Goal: Check status: Check status

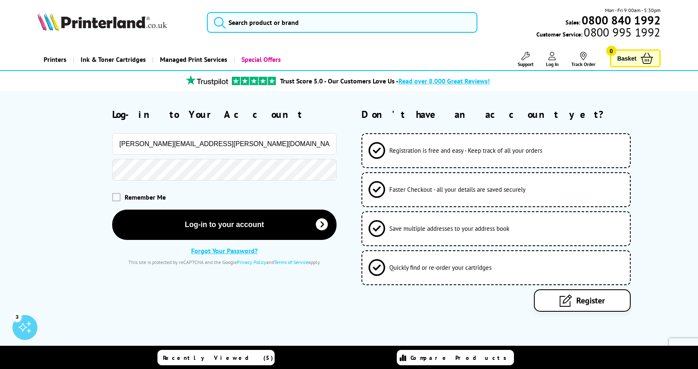
click at [144, 183] on div "Remember Me" at bounding box center [186, 197] width 299 height 25
click at [143, 183] on span "Remember Me" at bounding box center [145, 197] width 41 height 8
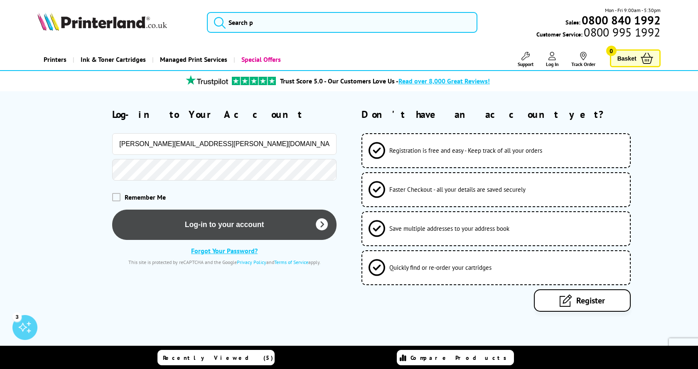
drag, startPoint x: 114, startPoint y: 197, endPoint x: 145, endPoint y: 217, distance: 36.6
click at [115, 183] on span at bounding box center [116, 197] width 8 height 8
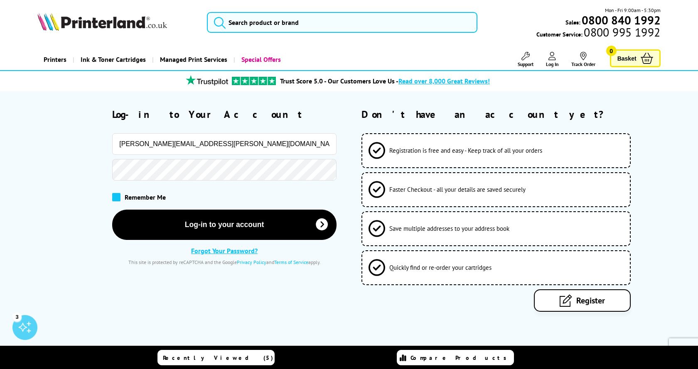
click at [118, 183] on span at bounding box center [116, 197] width 8 height 8
click at [114, 183] on input "checkbox" at bounding box center [114, 194] width 0 height 0
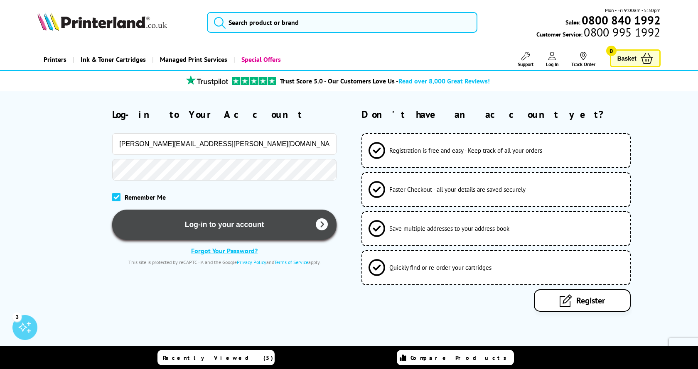
click at [180, 183] on button "Log-in to your account" at bounding box center [224, 225] width 224 height 30
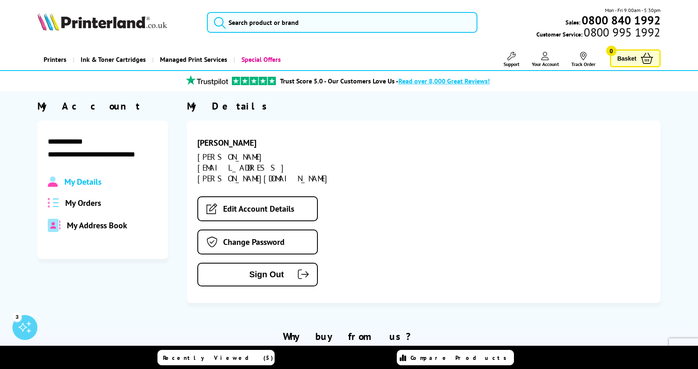
click at [84, 206] on span "My Orders" at bounding box center [83, 203] width 36 height 11
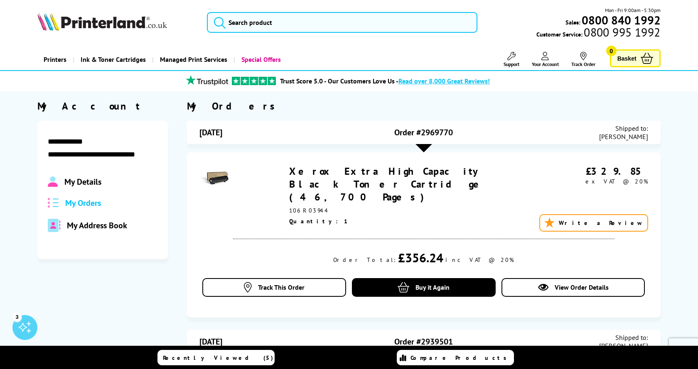
drag, startPoint x: 456, startPoint y: 130, endPoint x: 419, endPoint y: 137, distance: 38.0
click at [419, 137] on div "Order #2969770" at bounding box center [423, 132] width 149 height 17
click at [299, 283] on span "Track This Order" at bounding box center [281, 287] width 47 height 8
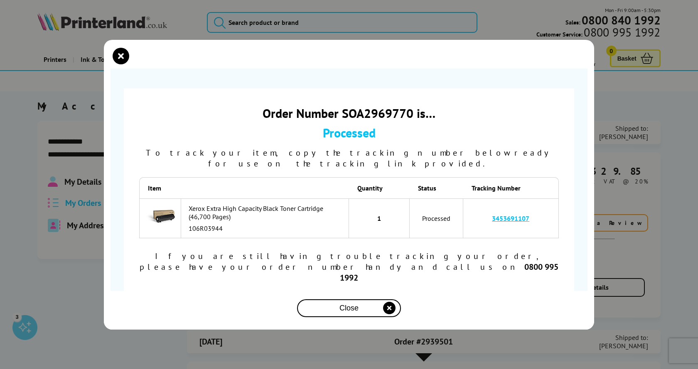
click at [510, 218] on link "3453691107" at bounding box center [510, 218] width 37 height 8
drag, startPoint x: 486, startPoint y: 219, endPoint x: 537, endPoint y: 216, distance: 51.6
click at [537, 216] on td "3453691107" at bounding box center [511, 219] width 96 height 40
copy link "3453691107"
click at [378, 301] on div "Close" at bounding box center [348, 308] width 97 height 15
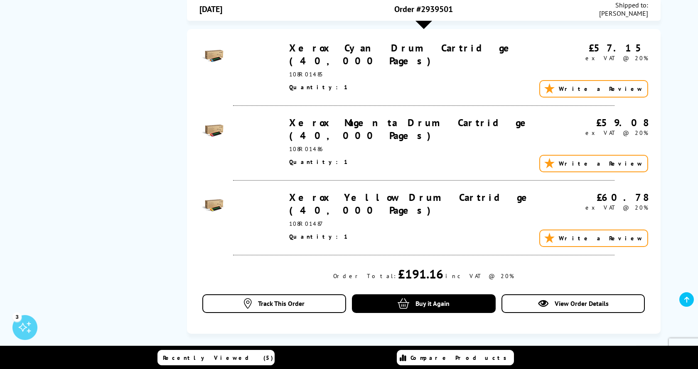
scroll to position [339, 0]
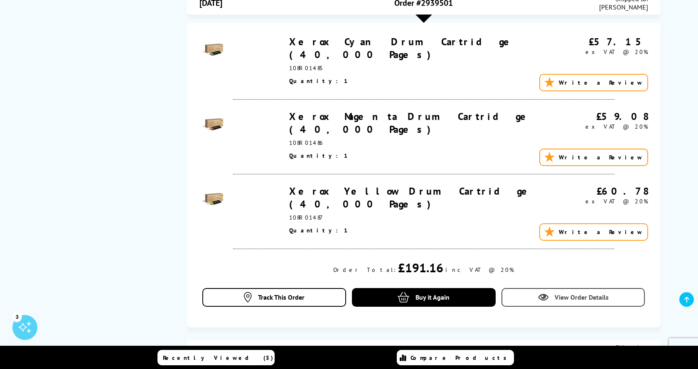
click at [545, 292] on icon at bounding box center [543, 297] width 10 height 10
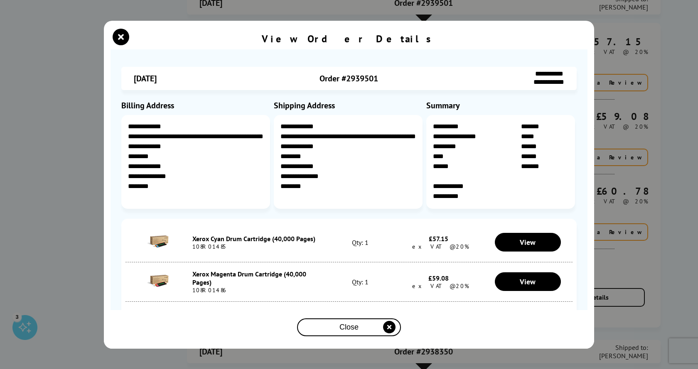
click at [346, 328] on span "Close" at bounding box center [348, 327] width 19 height 9
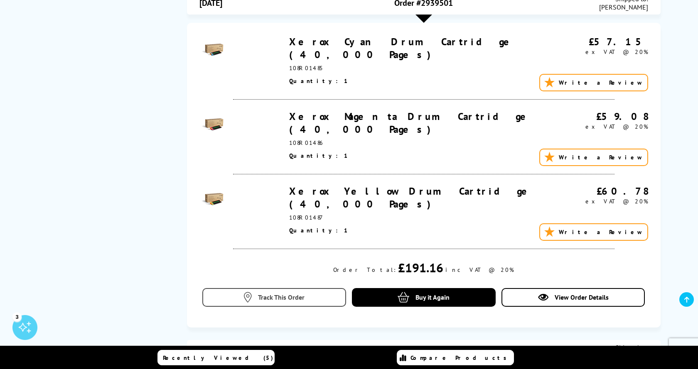
click at [289, 293] on span "Track This Order" at bounding box center [281, 297] width 47 height 8
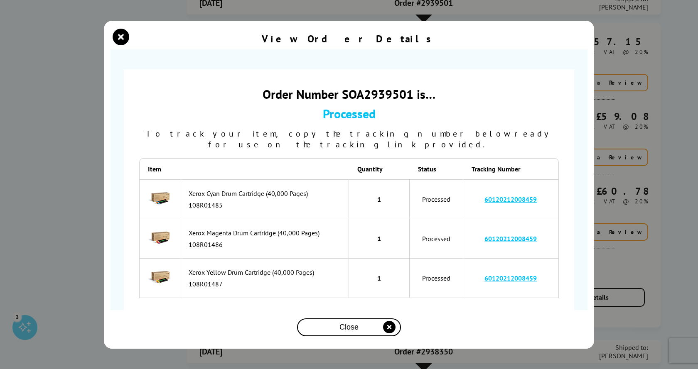
drag, startPoint x: 543, startPoint y: 192, endPoint x: 472, endPoint y: 186, distance: 71.2
click at [472, 186] on td "60120212008459" at bounding box center [511, 199] width 96 height 40
copy link "60120212008459"
click at [498, 195] on link "60120212008459" at bounding box center [510, 199] width 52 height 8
click at [514, 109] on div "Processed" at bounding box center [348, 113] width 419 height 16
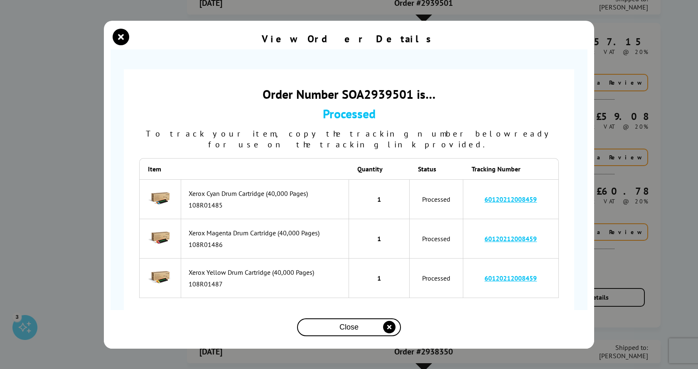
scroll to position [19, 0]
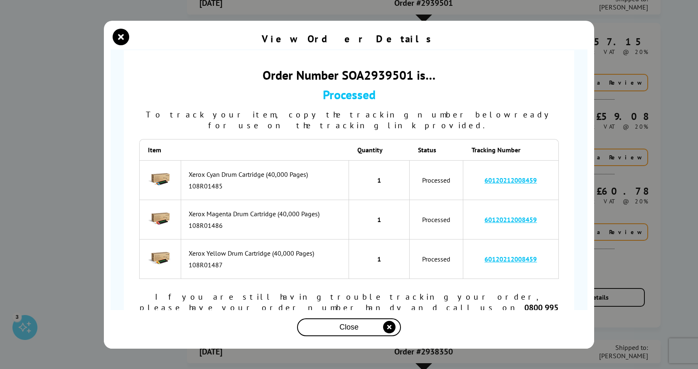
drag, startPoint x: 341, startPoint y: 75, endPoint x: 409, endPoint y: 78, distance: 68.6
click at [409, 78] on div "Order Number SOA2939501 is…" at bounding box center [348, 75] width 419 height 16
copy div "SOA293950"
click at [358, 327] on span "Close" at bounding box center [348, 327] width 19 height 9
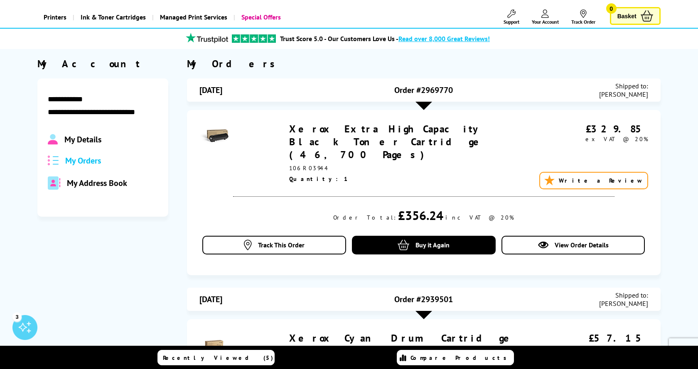
scroll to position [0, 0]
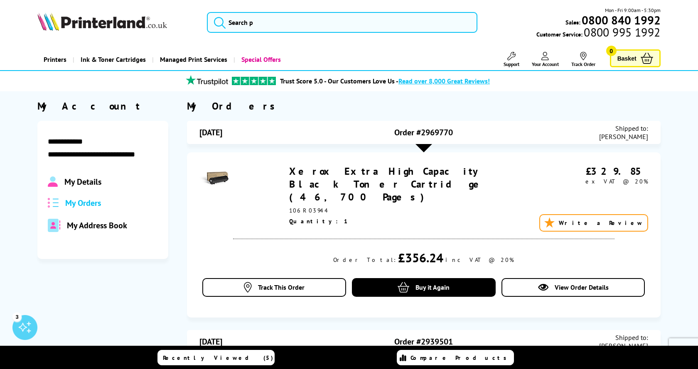
click at [589, 62] on link "Track Order" at bounding box center [583, 59] width 24 height 15
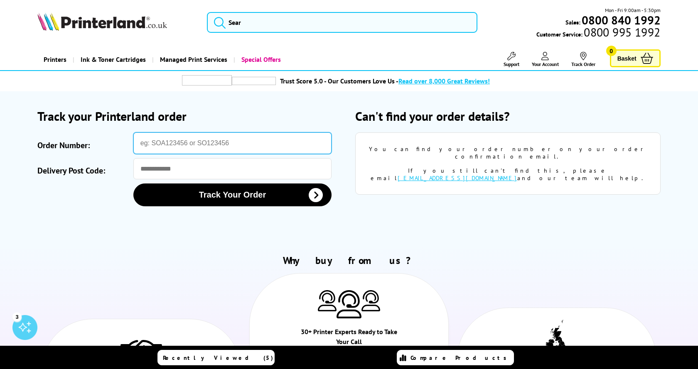
click at [220, 144] on input "Order Number:" at bounding box center [232, 143] width 198 height 22
paste input "SOA293950"
type input "SOA293950"
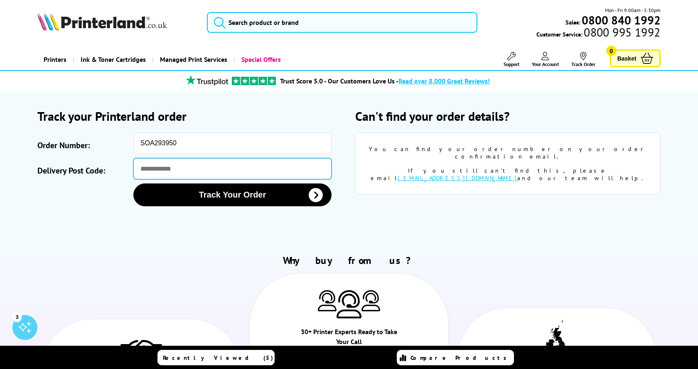
click at [202, 169] on input "Delivery Post Code:" at bounding box center [232, 168] width 198 height 21
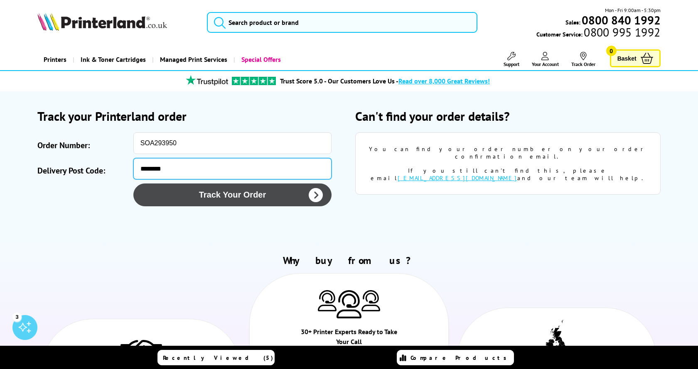
type input "********"
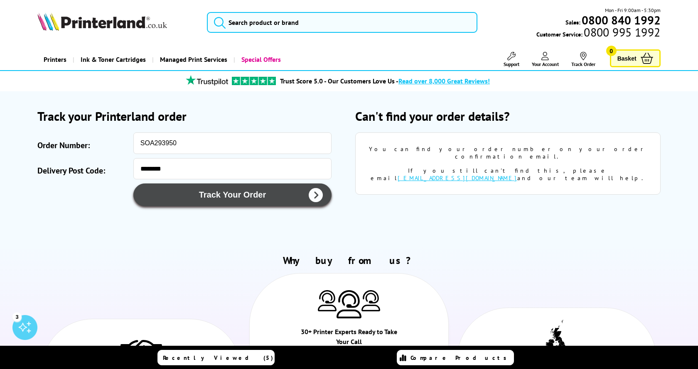
click at [210, 193] on button "Track Your Order" at bounding box center [232, 195] width 198 height 23
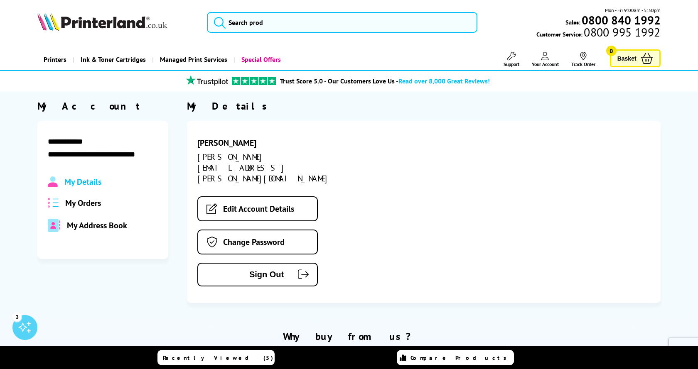
click at [96, 205] on span "My Orders" at bounding box center [83, 203] width 36 height 11
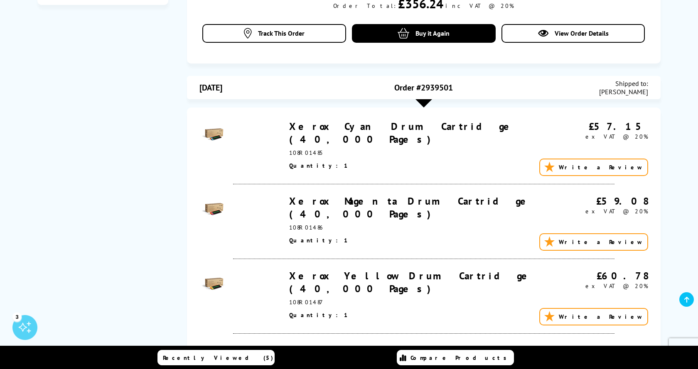
scroll to position [169, 0]
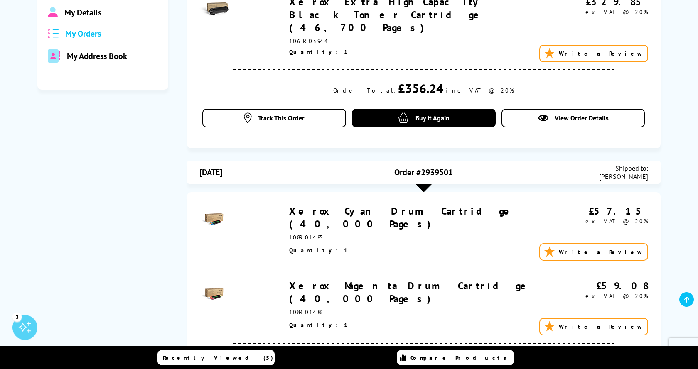
drag, startPoint x: 455, startPoint y: 160, endPoint x: 421, endPoint y: 164, distance: 33.9
click at [421, 164] on div "Order #2939501" at bounding box center [423, 172] width 149 height 17
copy span "2939501"
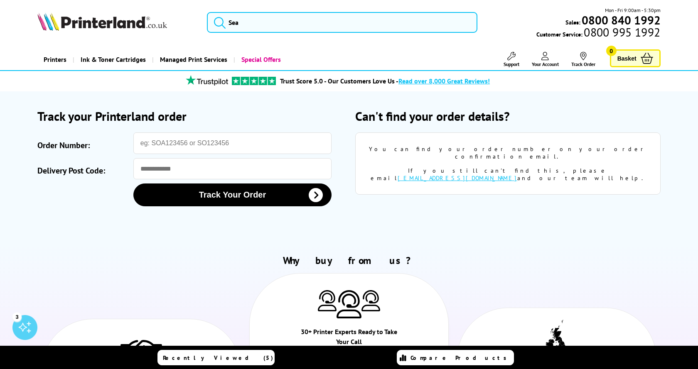
click at [164, 149] on input "Order Number:" at bounding box center [232, 143] width 198 height 22
type input "2939501"
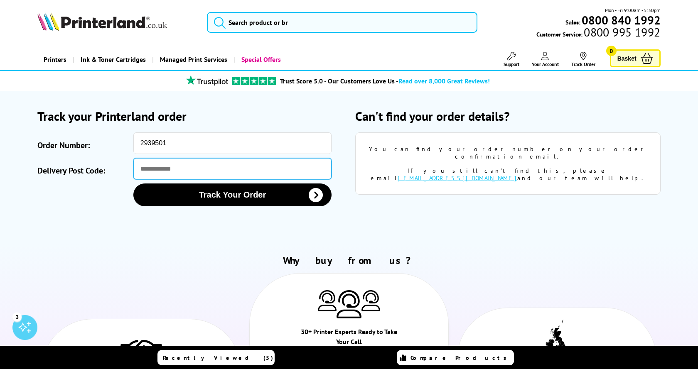
click at [162, 169] on input "Delivery Post Code:" at bounding box center [232, 168] width 198 height 21
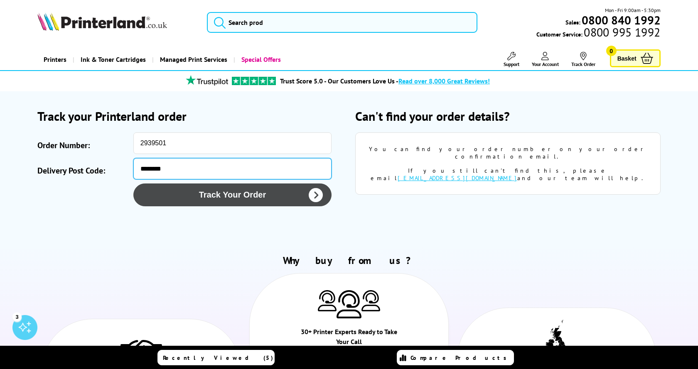
type input "********"
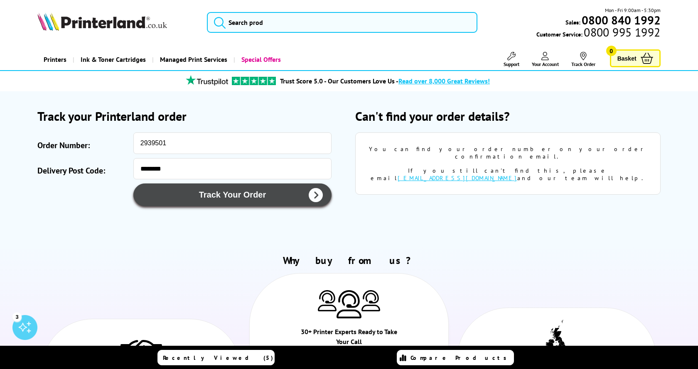
click at [167, 197] on button "Track Your Order" at bounding box center [232, 195] width 198 height 23
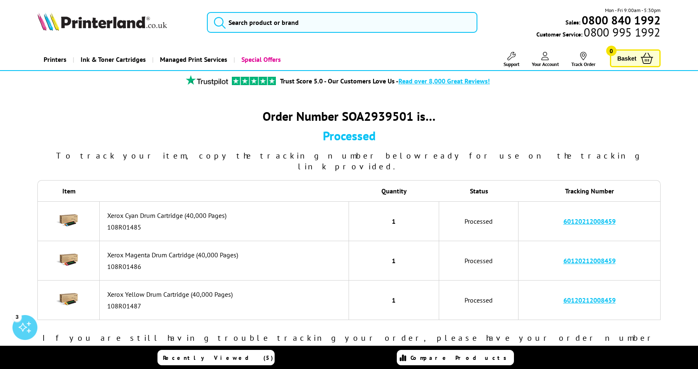
click at [580, 296] on link "60120212008459" at bounding box center [589, 300] width 52 height 8
drag, startPoint x: 625, startPoint y: 290, endPoint x: 547, endPoint y: 289, distance: 78.1
click at [547, 289] on td "60120212008459" at bounding box center [589, 300] width 142 height 39
copy link "60120212008459"
drag, startPoint x: 624, startPoint y: 252, endPoint x: 545, endPoint y: 257, distance: 79.5
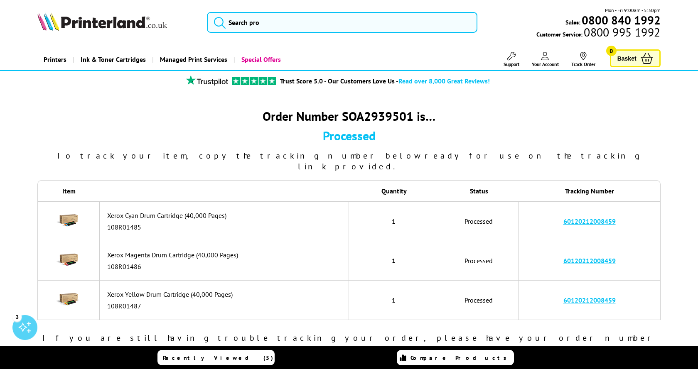
click at [545, 257] on td "60120212008459" at bounding box center [589, 260] width 142 height 39
copy link "60120212008459"
